Goal: Find specific page/section: Find specific page/section

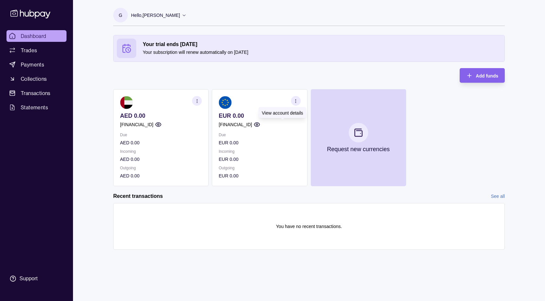
click at [260, 125] on icon "button" at bounding box center [257, 124] width 6 height 6
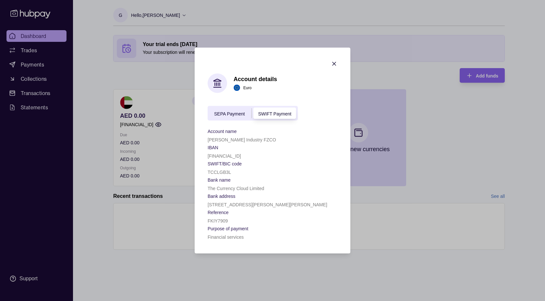
click at [226, 112] on span "SEPA Payment" at bounding box center [229, 113] width 31 height 5
click at [265, 112] on span "SWIFT Payment" at bounding box center [274, 113] width 33 height 5
click at [237, 114] on span "SEPA Payment" at bounding box center [229, 113] width 31 height 5
click at [267, 114] on span "SWIFT Payment" at bounding box center [274, 113] width 33 height 5
click at [235, 119] on div "SEPA Payment SWIFT Payment" at bounding box center [253, 113] width 90 height 15
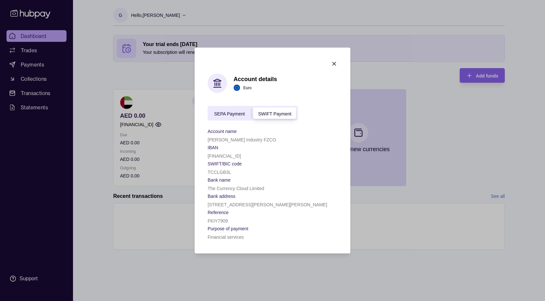
click at [236, 116] on div "SEPA Payment" at bounding box center [230, 113] width 44 height 8
click at [332, 64] on icon "button" at bounding box center [334, 64] width 6 height 6
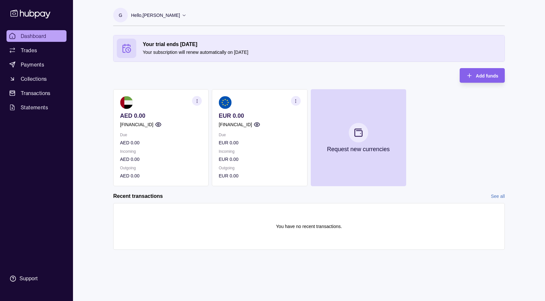
click at [258, 124] on circle "button" at bounding box center [257, 125] width 2 height 2
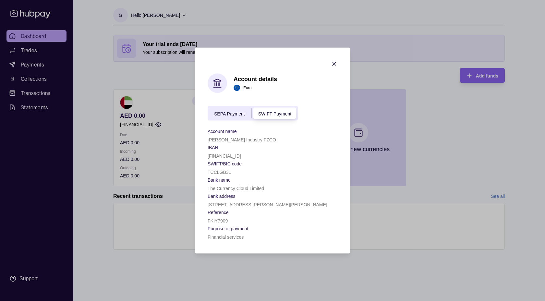
click at [239, 112] on span "SEPA Payment" at bounding box center [229, 113] width 31 height 5
click at [269, 113] on span "SWIFT Payment" at bounding box center [274, 113] width 33 height 5
click at [237, 111] on span "SEPA Payment" at bounding box center [229, 113] width 31 height 5
click at [268, 113] on span "SWIFT Payment" at bounding box center [274, 113] width 33 height 5
click at [244, 113] on span "SEPA Payment" at bounding box center [229, 113] width 31 height 5
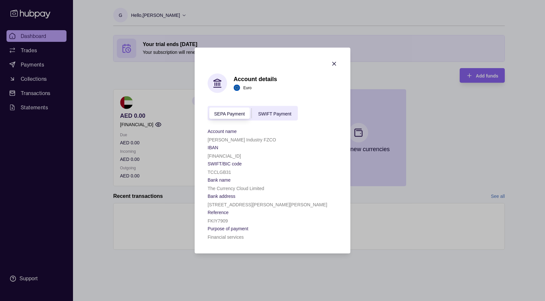
click at [330, 68] on section "Account details Euro SEPA Payment SWIFT Payment Account name [PERSON_NAME] Indu…" at bounding box center [273, 151] width 156 height 206
click at [332, 63] on icon "button" at bounding box center [334, 64] width 6 height 6
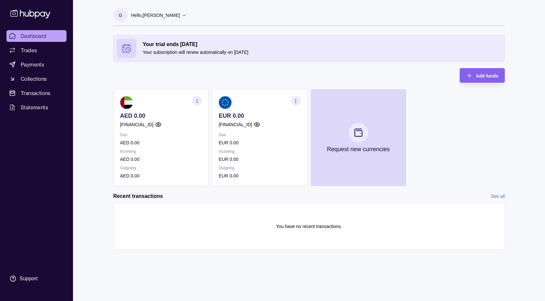
click at [159, 125] on circle "button" at bounding box center [158, 125] width 2 height 2
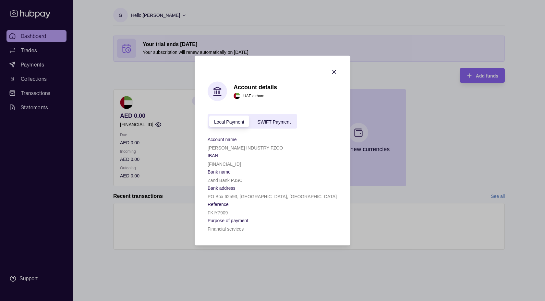
click at [270, 122] on span "SWIFT Payment" at bounding box center [274, 121] width 33 height 5
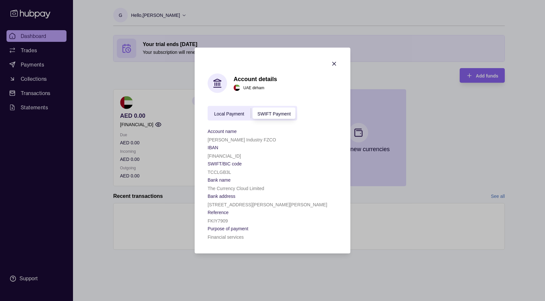
click at [220, 113] on span "Local Payment" at bounding box center [229, 113] width 30 height 5
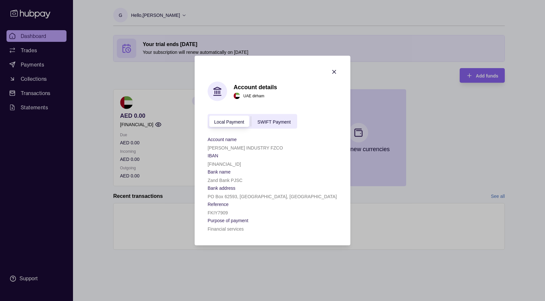
click at [270, 113] on div "Account details [GEOGRAPHIC_DATA] dirham Local Payment SWIFT Payment Account na…" at bounding box center [273, 157] width 130 height 151
click at [270, 119] on span "SWIFT Payment" at bounding box center [274, 121] width 33 height 5
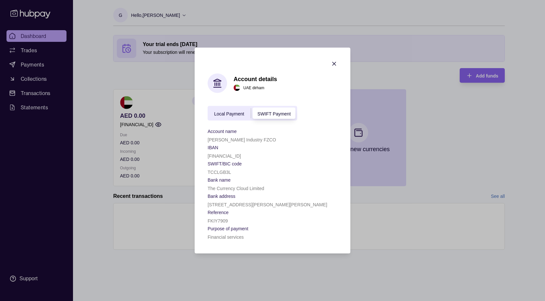
click at [226, 113] on span "Local Payment" at bounding box center [229, 113] width 30 height 5
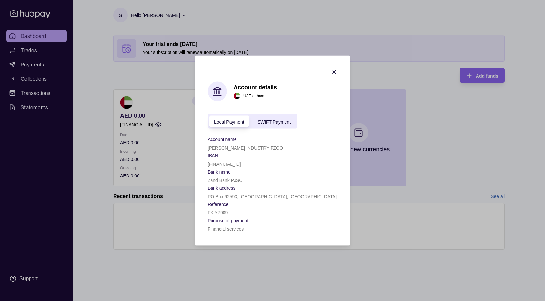
click at [335, 71] on icon "button" at bounding box center [334, 72] width 6 height 6
